Goal: Task Accomplishment & Management: Manage account settings

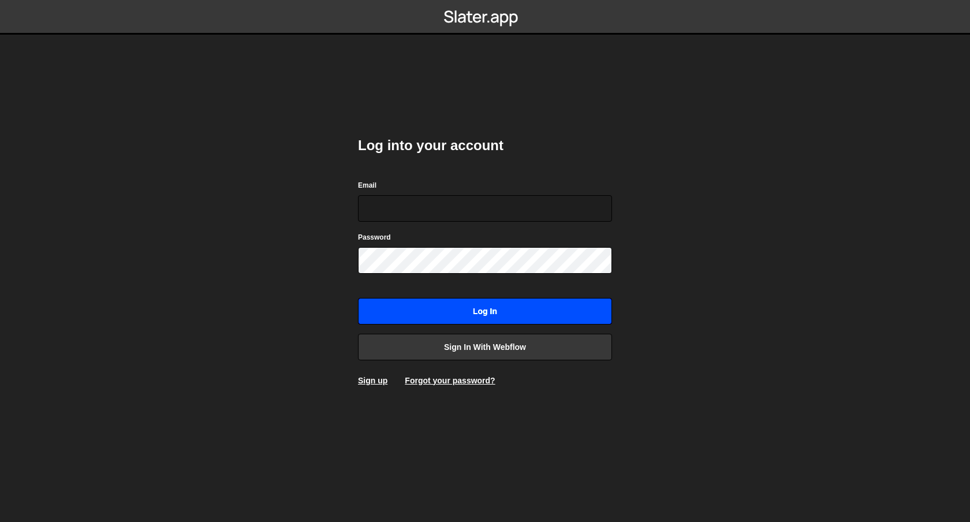
type input "[PERSON_NAME][EMAIL_ADDRESS][DOMAIN_NAME]"
click at [477, 306] on input "Log in" at bounding box center [485, 311] width 254 height 27
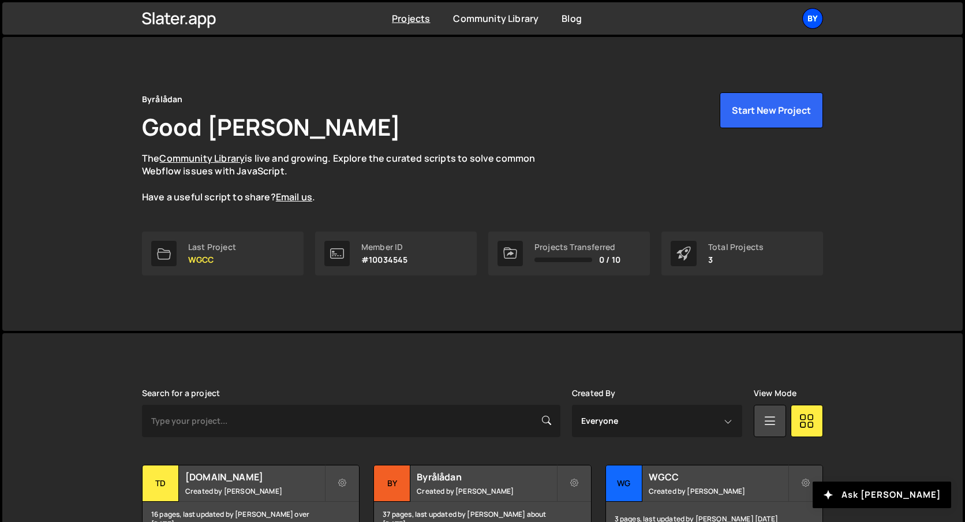
click at [809, 26] on div "By" at bounding box center [812, 18] width 21 height 21
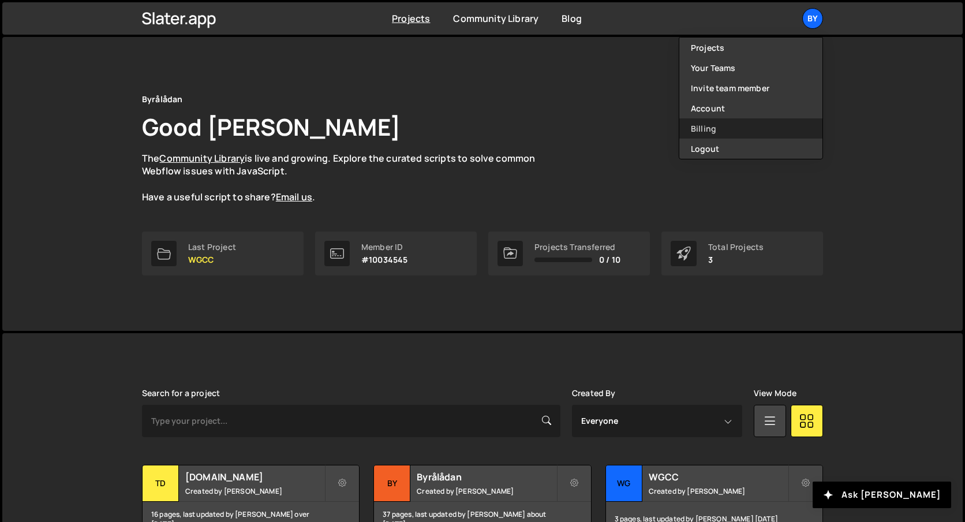
click at [722, 118] on link "Billing" at bounding box center [750, 128] width 143 height 20
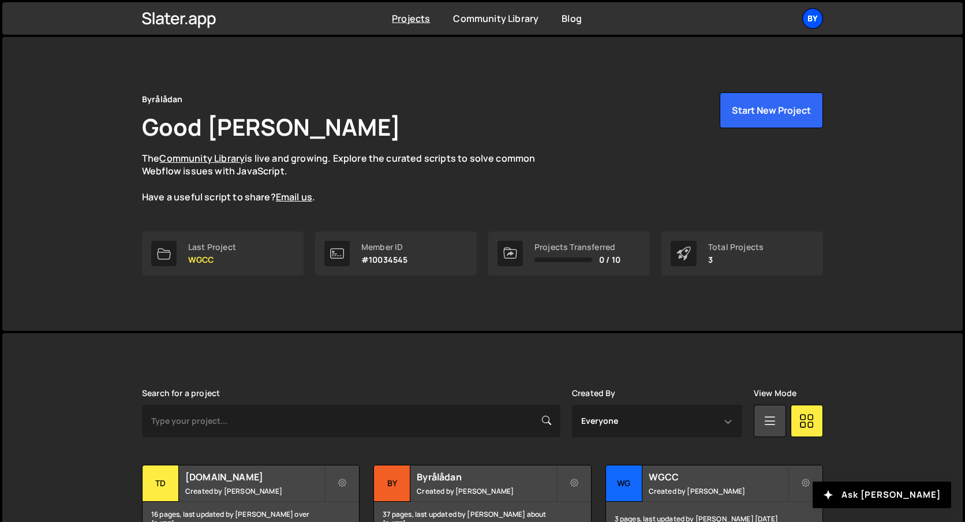
click at [823, 20] on div "By" at bounding box center [812, 18] width 21 height 21
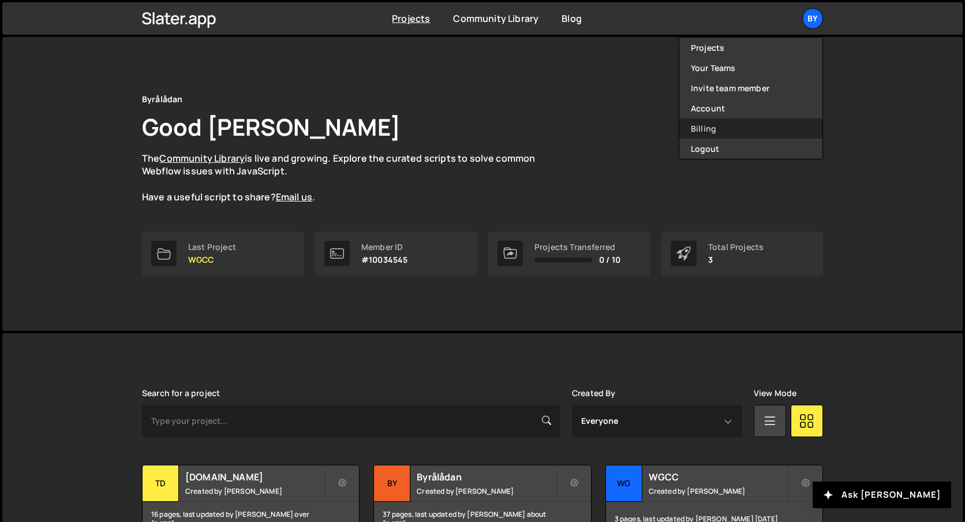
click at [738, 124] on link "Billing" at bounding box center [750, 128] width 143 height 20
